Goal: Information Seeking & Learning: Check status

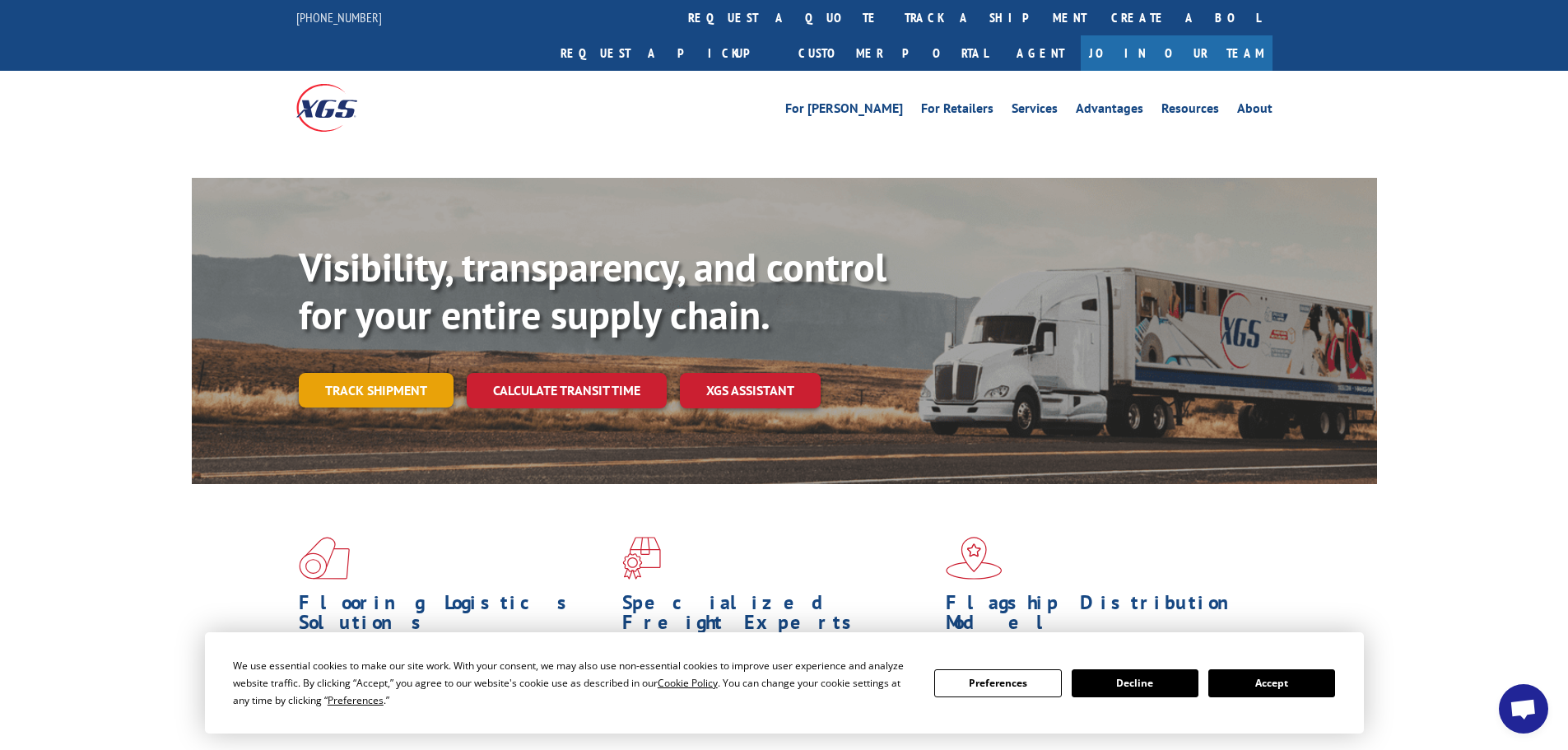
click at [382, 373] on link "Track shipment" at bounding box center [377, 390] width 155 height 34
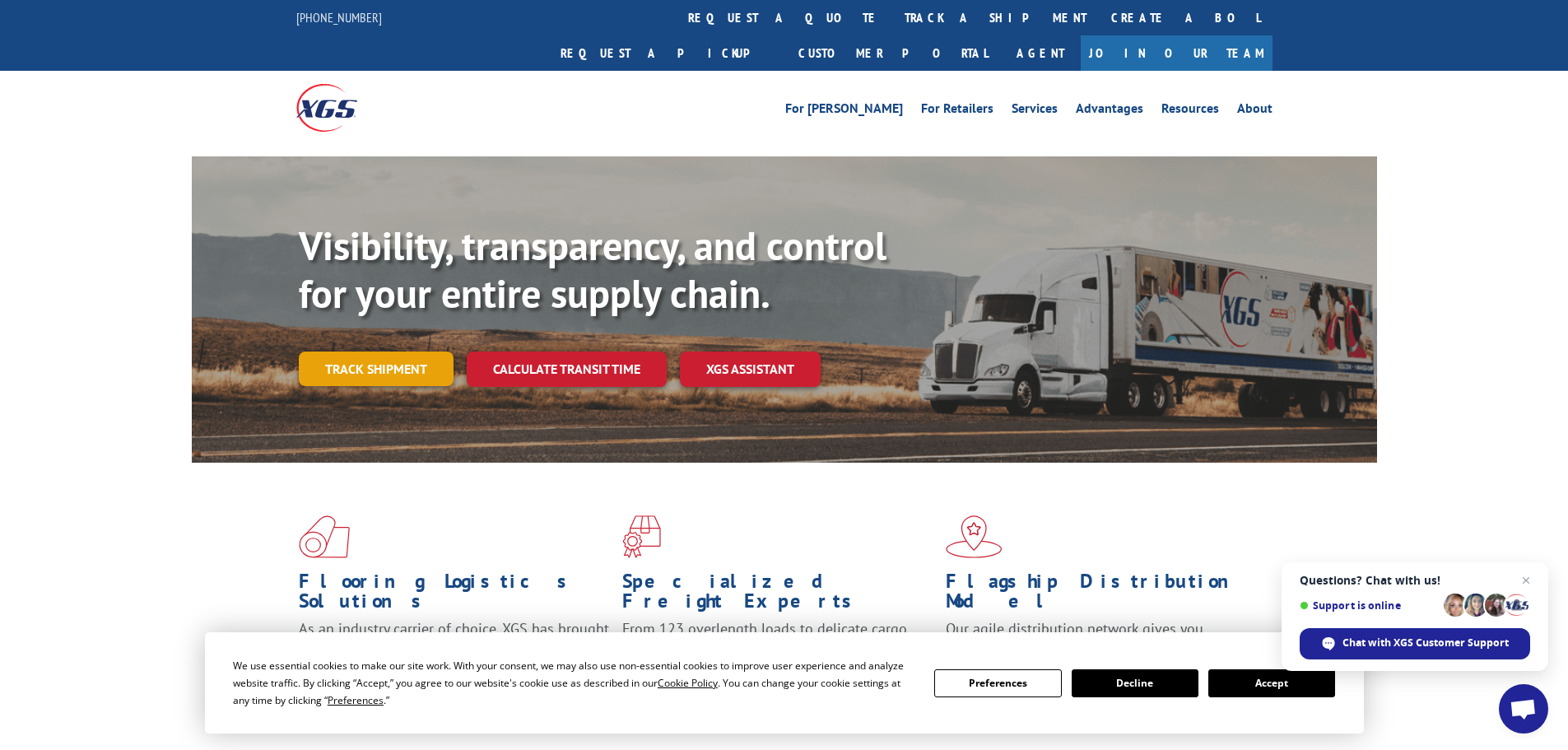
click at [359, 352] on link "Track shipment" at bounding box center [377, 369] width 155 height 34
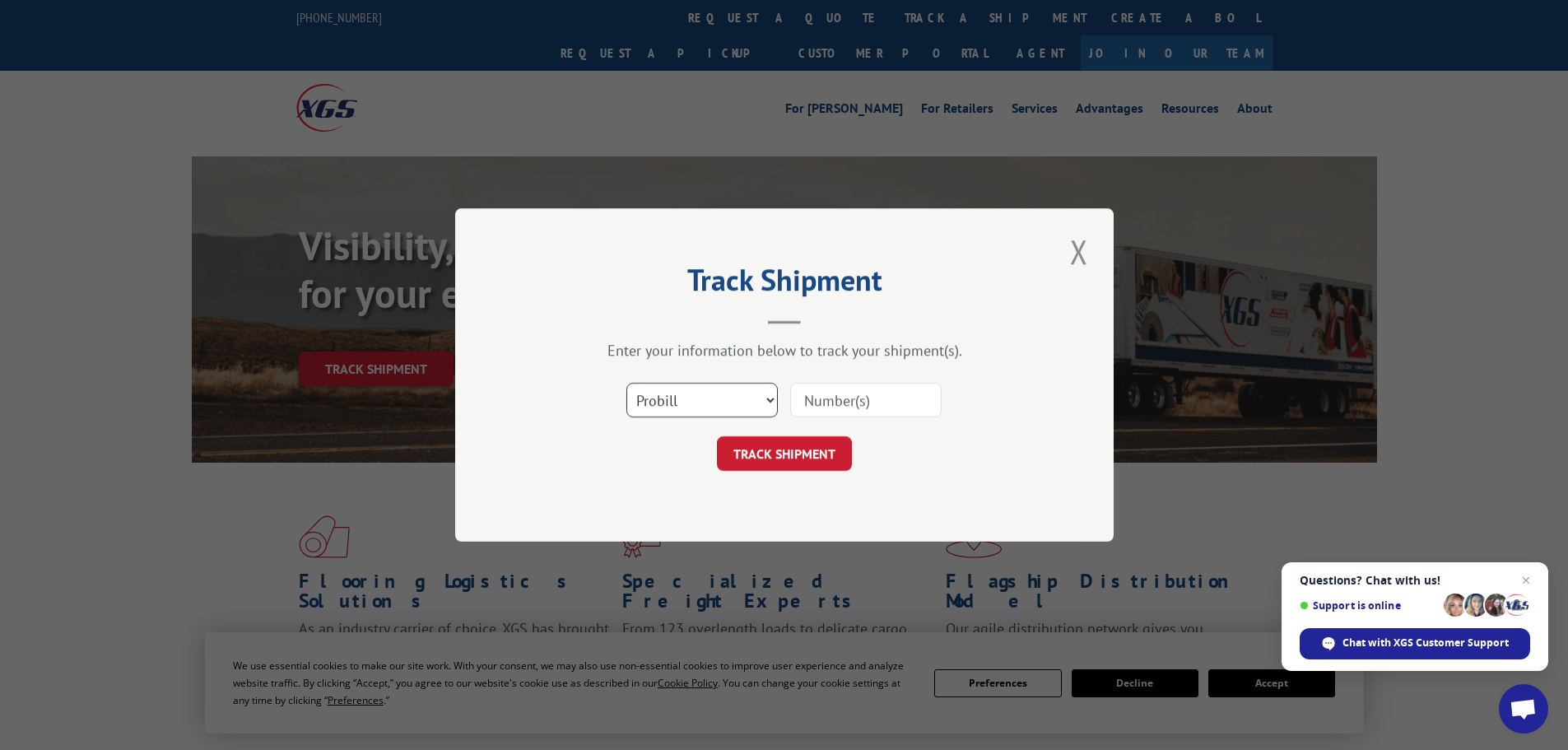
click at [681, 403] on select "Select category... Probill BOL PO" at bounding box center [702, 400] width 151 height 34
select select "po"
click at [626, 383] on select "Select category... Probill BOL PO" at bounding box center [702, 400] width 151 height 34
click at [827, 404] on input at bounding box center [866, 400] width 151 height 34
paste input "52529896"
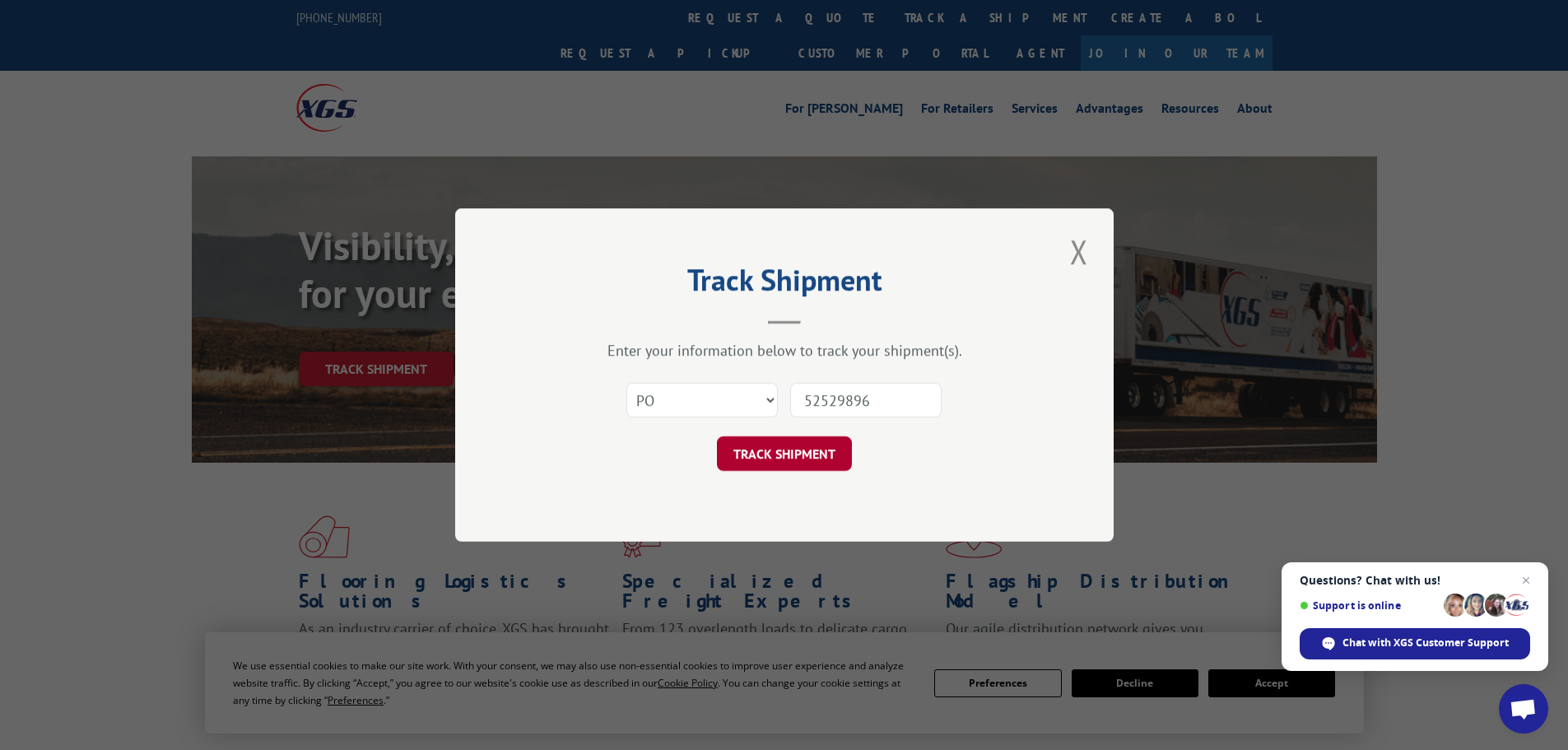
type input "52529896"
click at [754, 453] on button "TRACK SHIPMENT" at bounding box center [784, 453] width 135 height 34
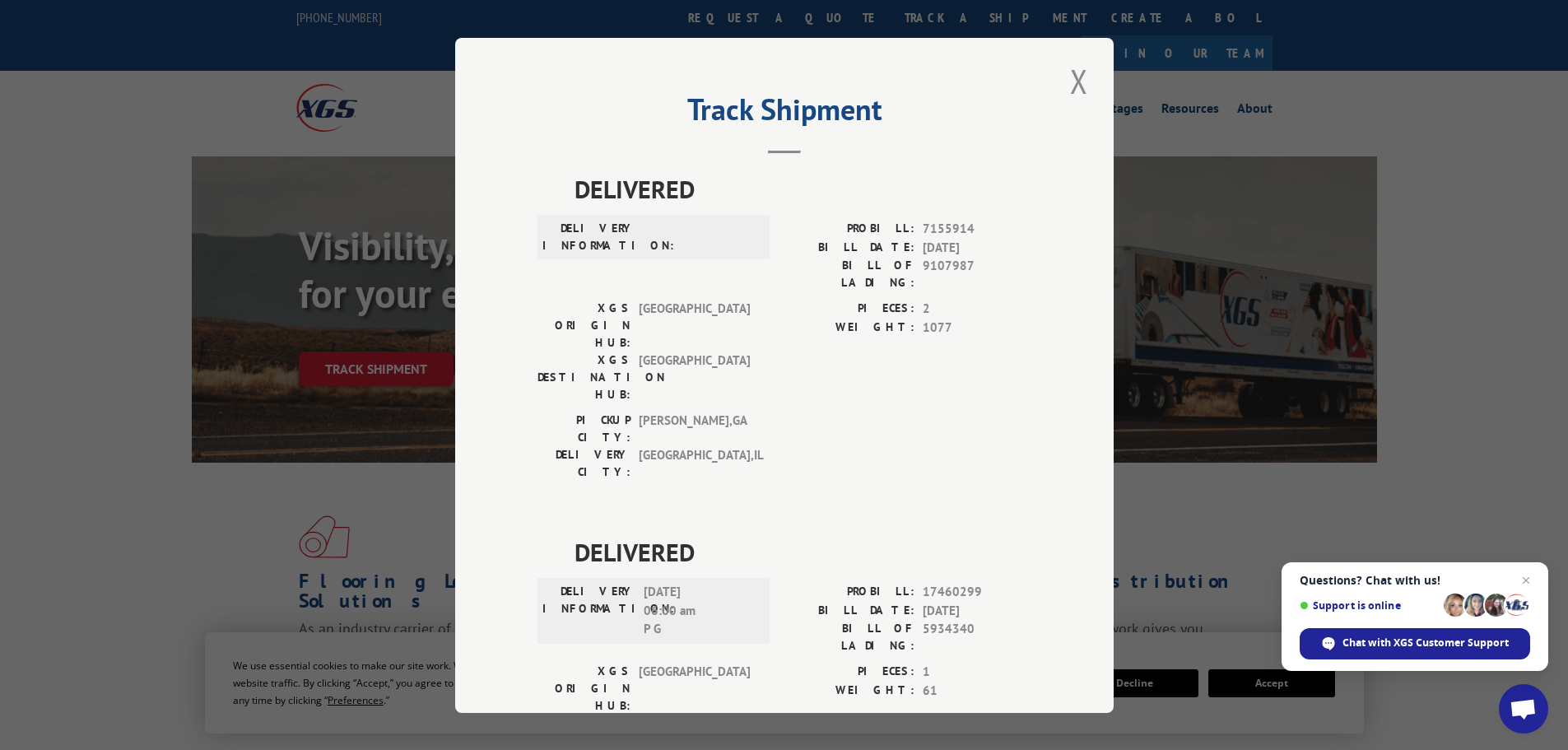
scroll to position [81, 0]
